Goal: Find specific page/section: Find specific page/section

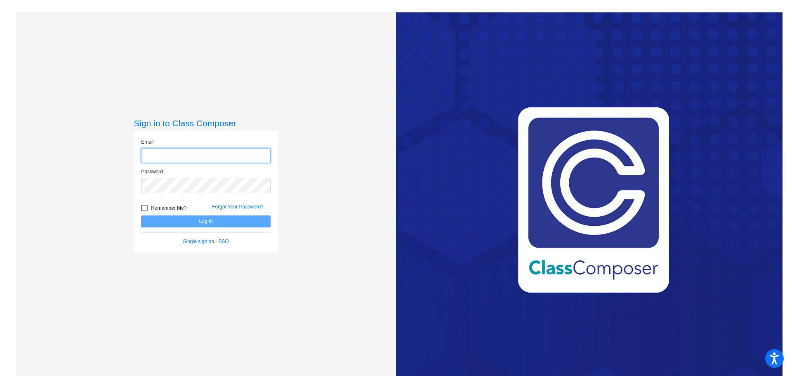
click at [241, 151] on input "email" at bounding box center [206, 155] width 130 height 15
type input "[EMAIL_ADDRESS][DOMAIN_NAME]"
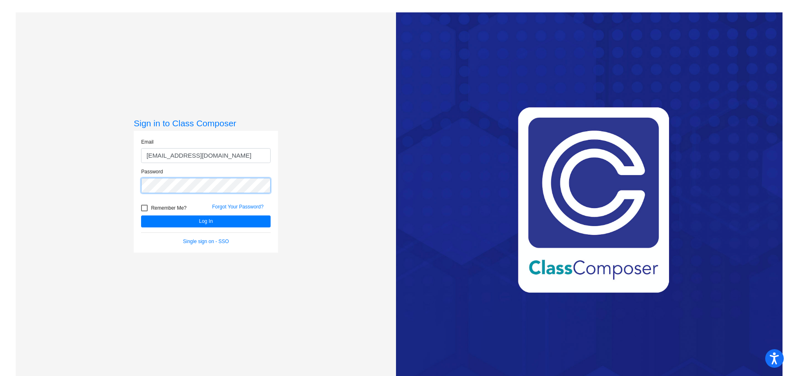
click at [141, 215] on button "Log In" at bounding box center [206, 221] width 130 height 12
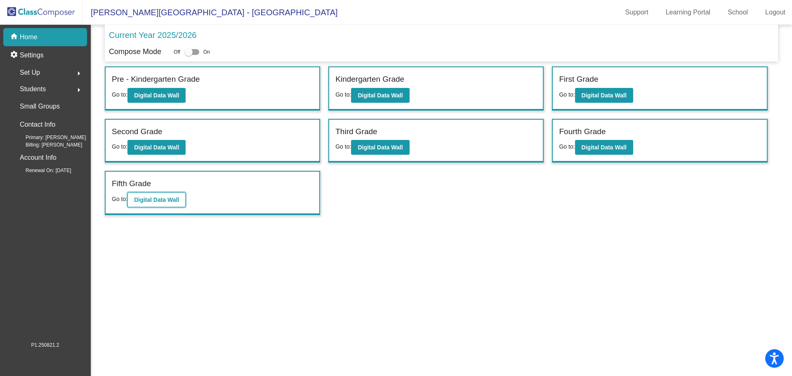
click at [163, 202] on b "Digital Data Wall" at bounding box center [156, 199] width 45 height 7
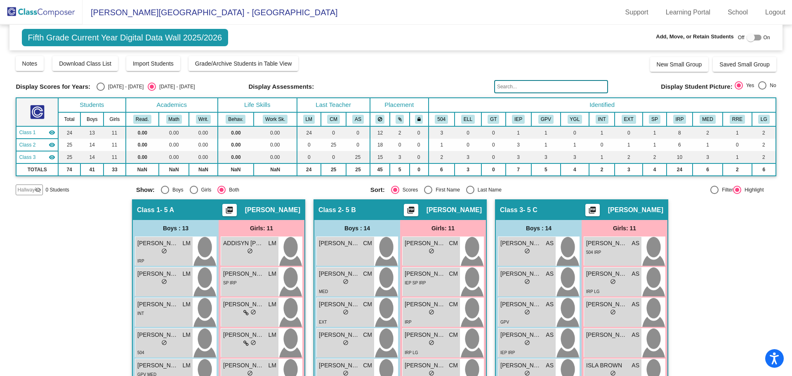
click at [425, 189] on div "Select an option" at bounding box center [428, 190] width 8 height 8
click at [428, 194] on input "First Name" at bounding box center [428, 194] width 0 height 0
radio input "true"
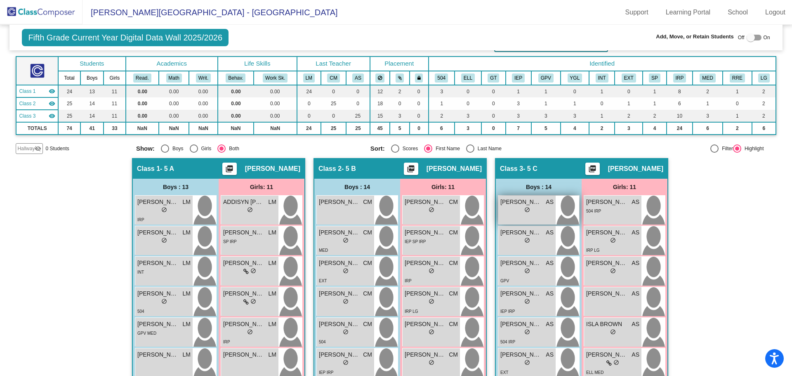
scroll to position [124, 0]
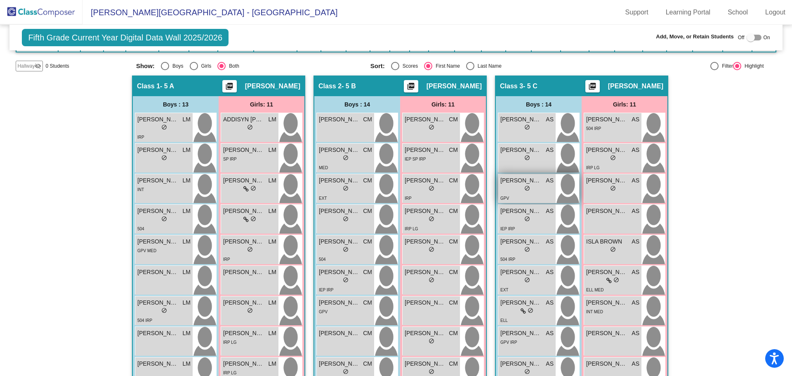
click at [534, 193] on div "lock do_not_disturb_alt" at bounding box center [527, 189] width 53 height 9
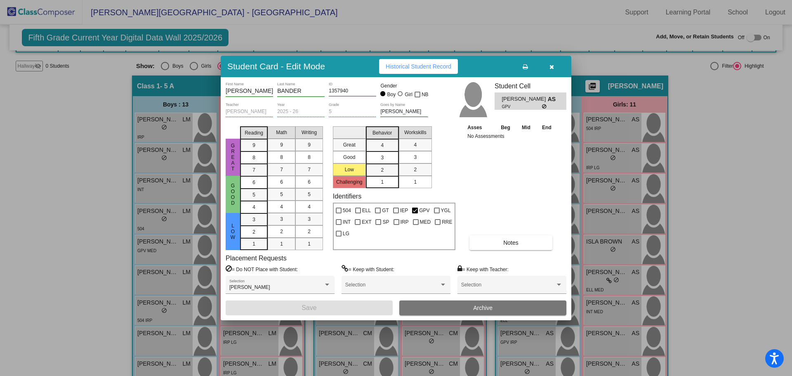
click at [550, 68] on icon "button" at bounding box center [552, 67] width 5 height 6
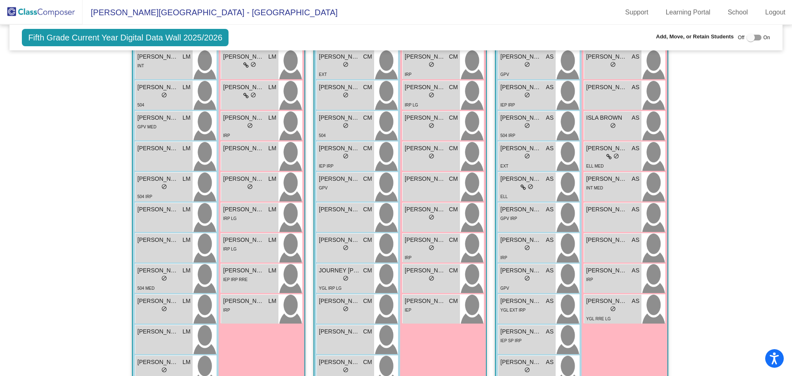
scroll to position [0, 0]
